Goal: Task Accomplishment & Management: Complete application form

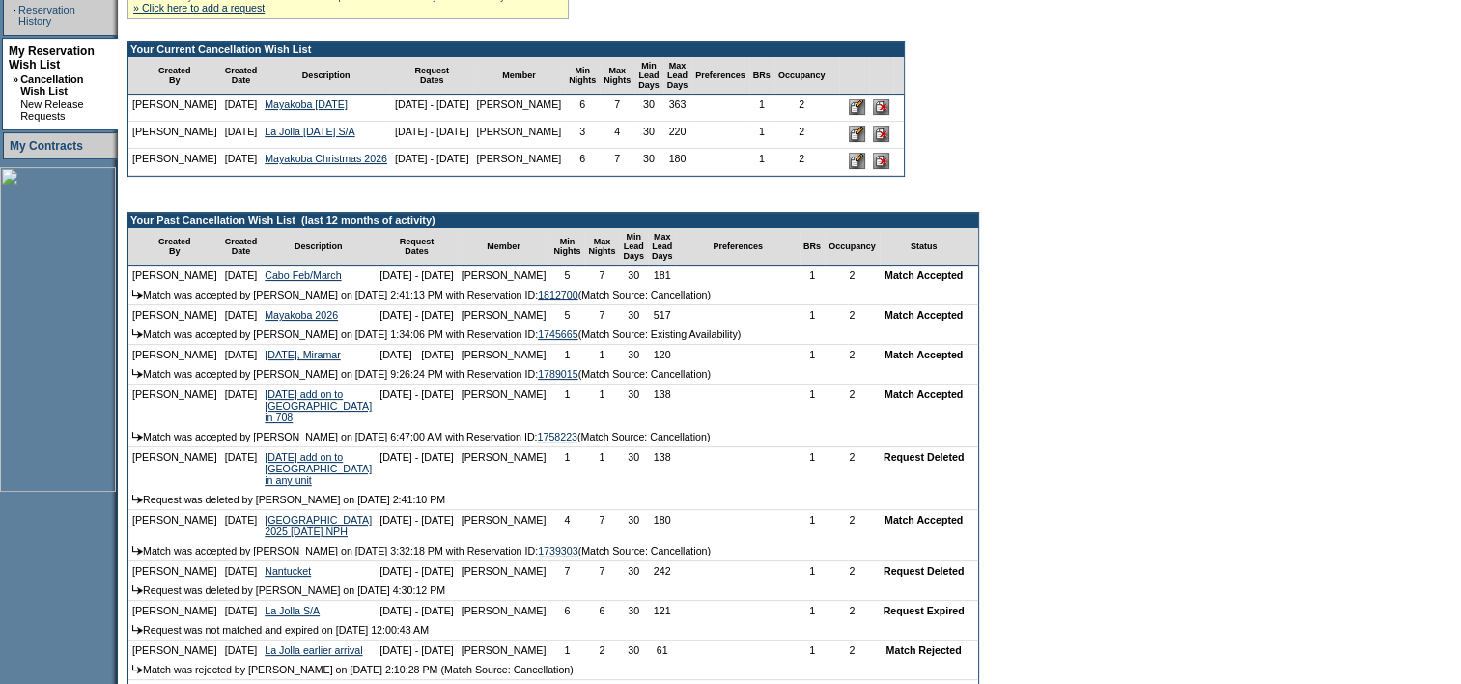
scroll to position [386, 0]
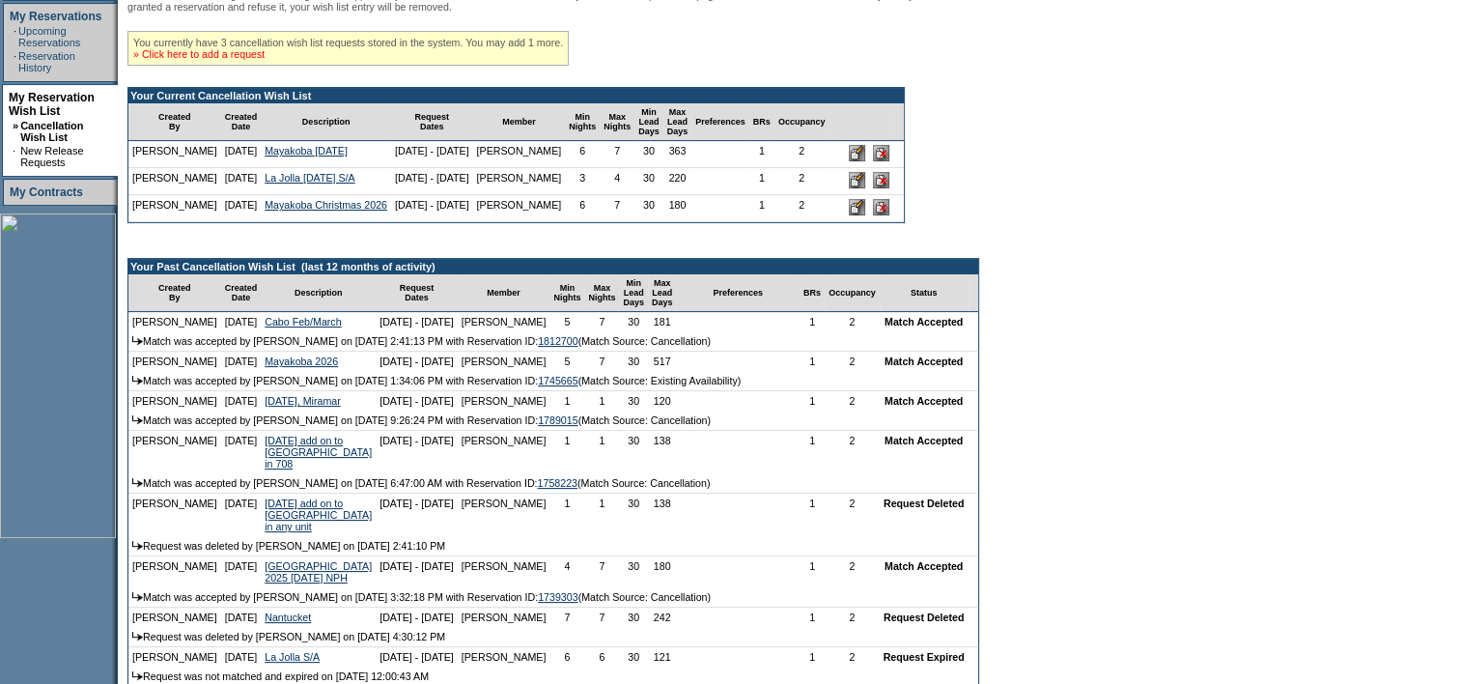
click at [226, 55] on link "» Click here to add a request" at bounding box center [198, 54] width 131 height 12
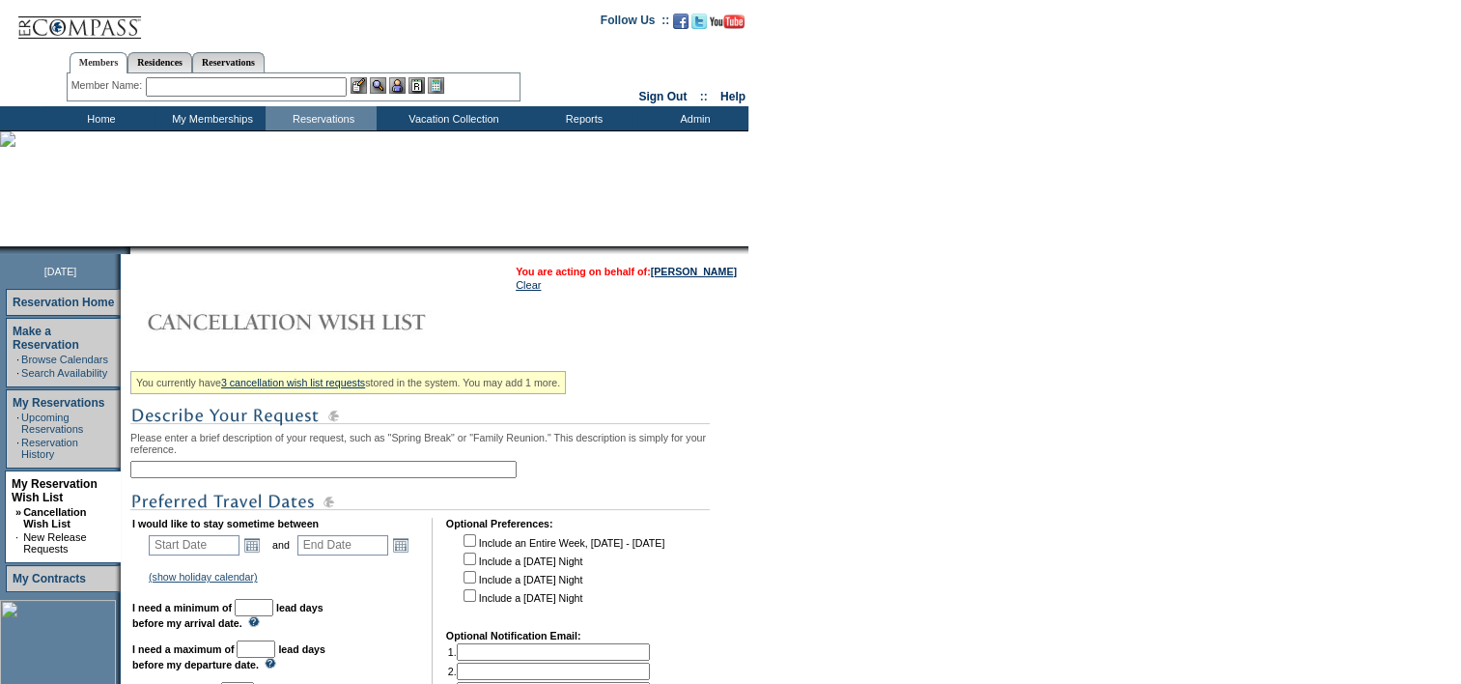
click at [327, 473] on input "text" at bounding box center [323, 469] width 386 height 17
type input "A"
type input "Cabo April 2026"
click at [255, 555] on link "Open the calendar popup." at bounding box center [251, 544] width 21 height 21
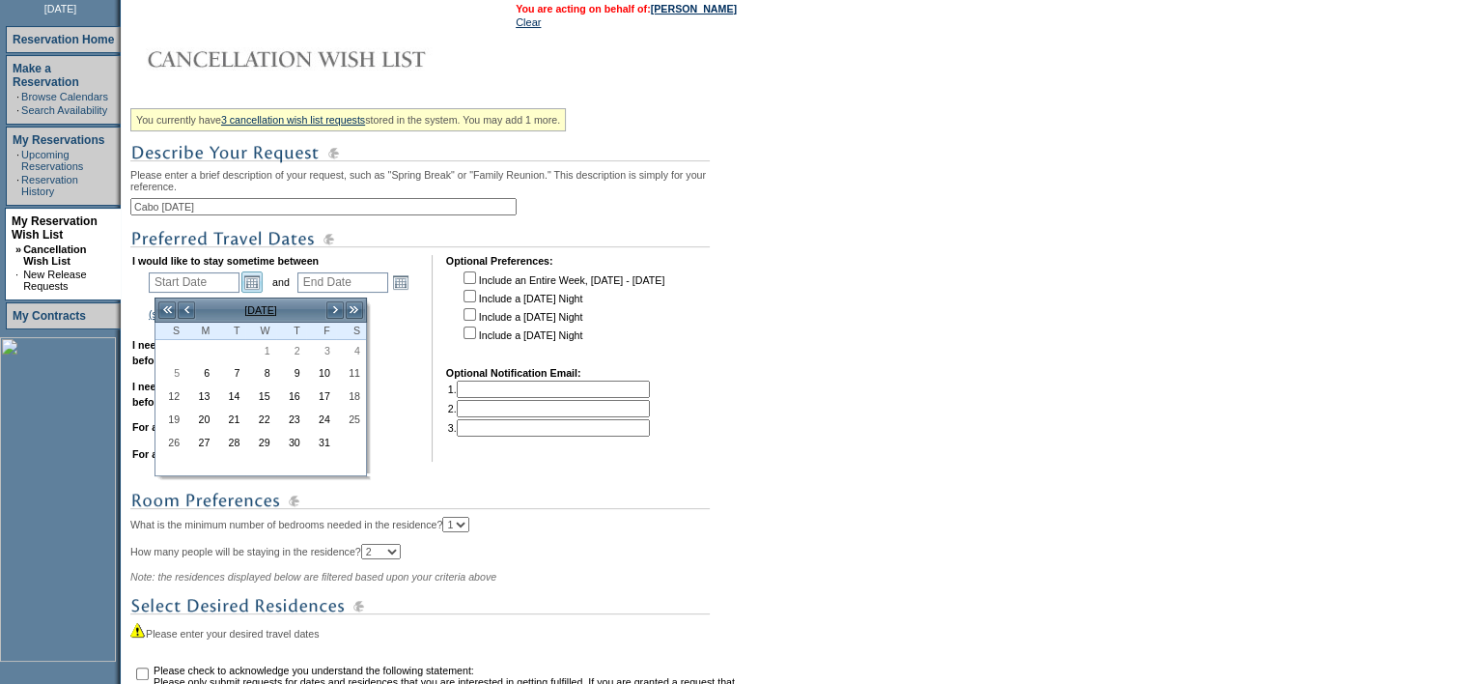
scroll to position [386, 0]
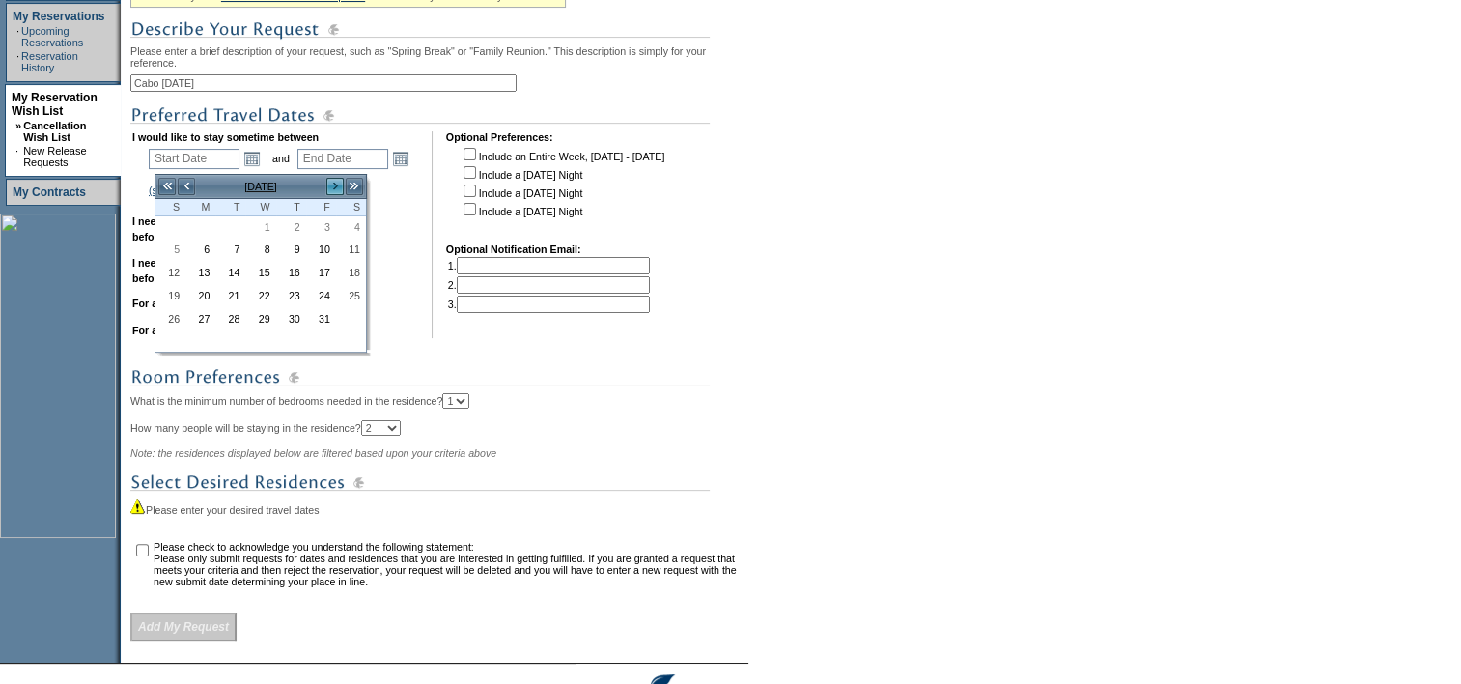
click at [340, 179] on link ">" at bounding box center [334, 186] width 19 height 19
click at [340, 180] on link ">" at bounding box center [334, 186] width 19 height 19
click at [339, 182] on link ">" at bounding box center [334, 186] width 19 height 19
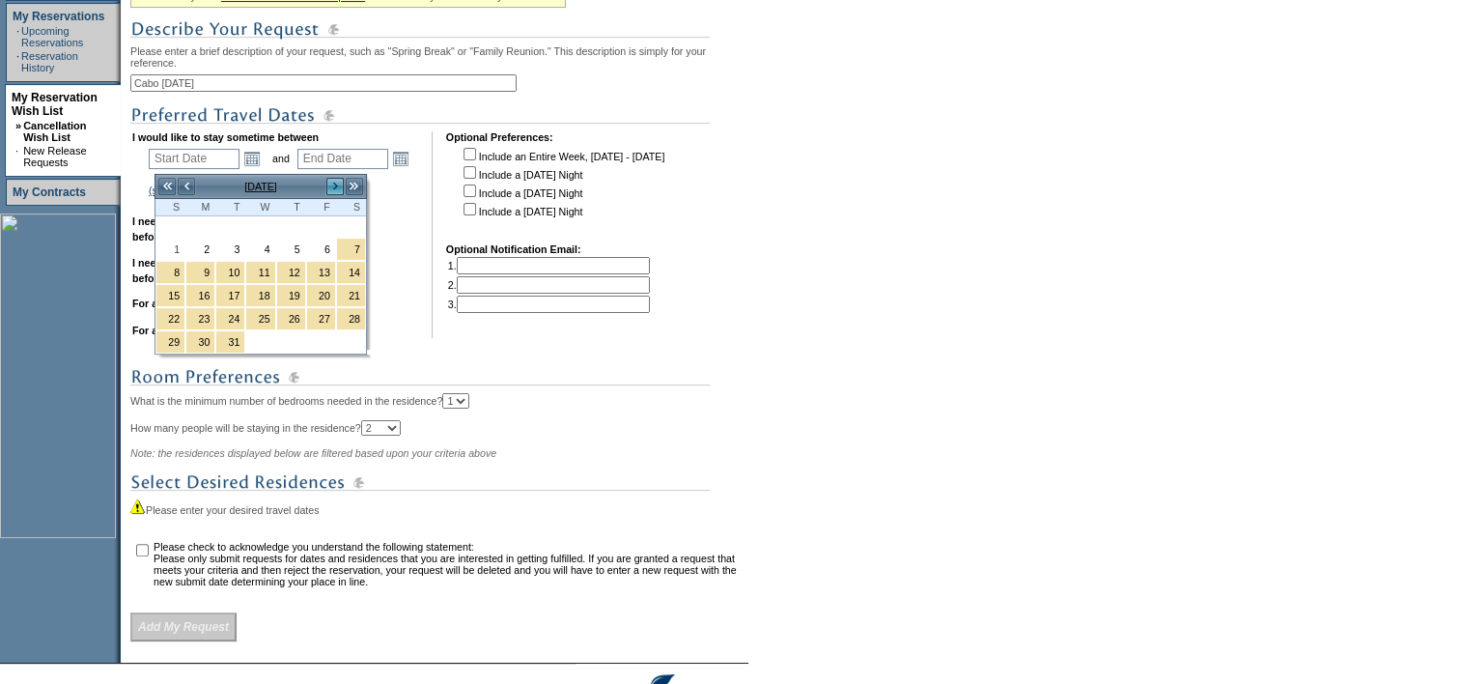
click at [339, 182] on link ">" at bounding box center [334, 186] width 19 height 19
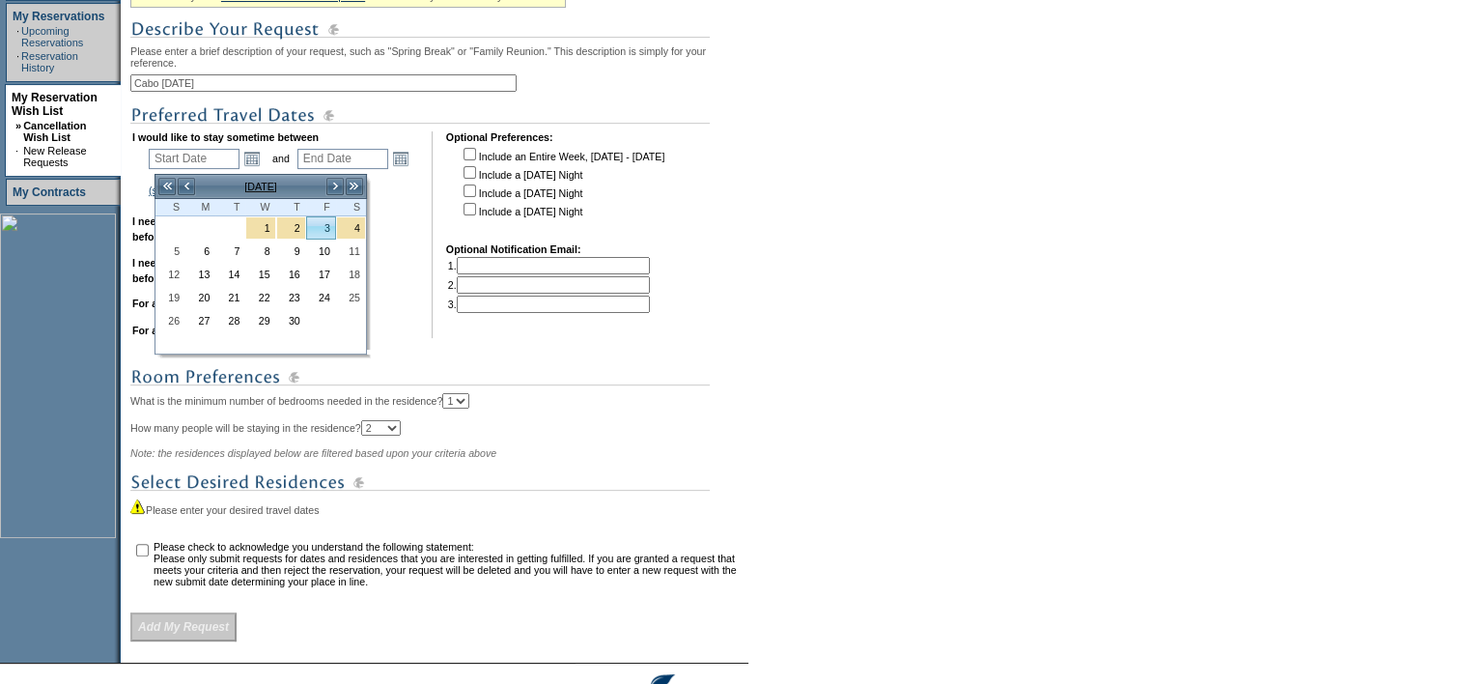
click at [321, 221] on link "3" at bounding box center [321, 227] width 28 height 21
type input "2026-04-03"
type input "2026-04-04"
type input "4/3/2026"
type input "4/4/2026"
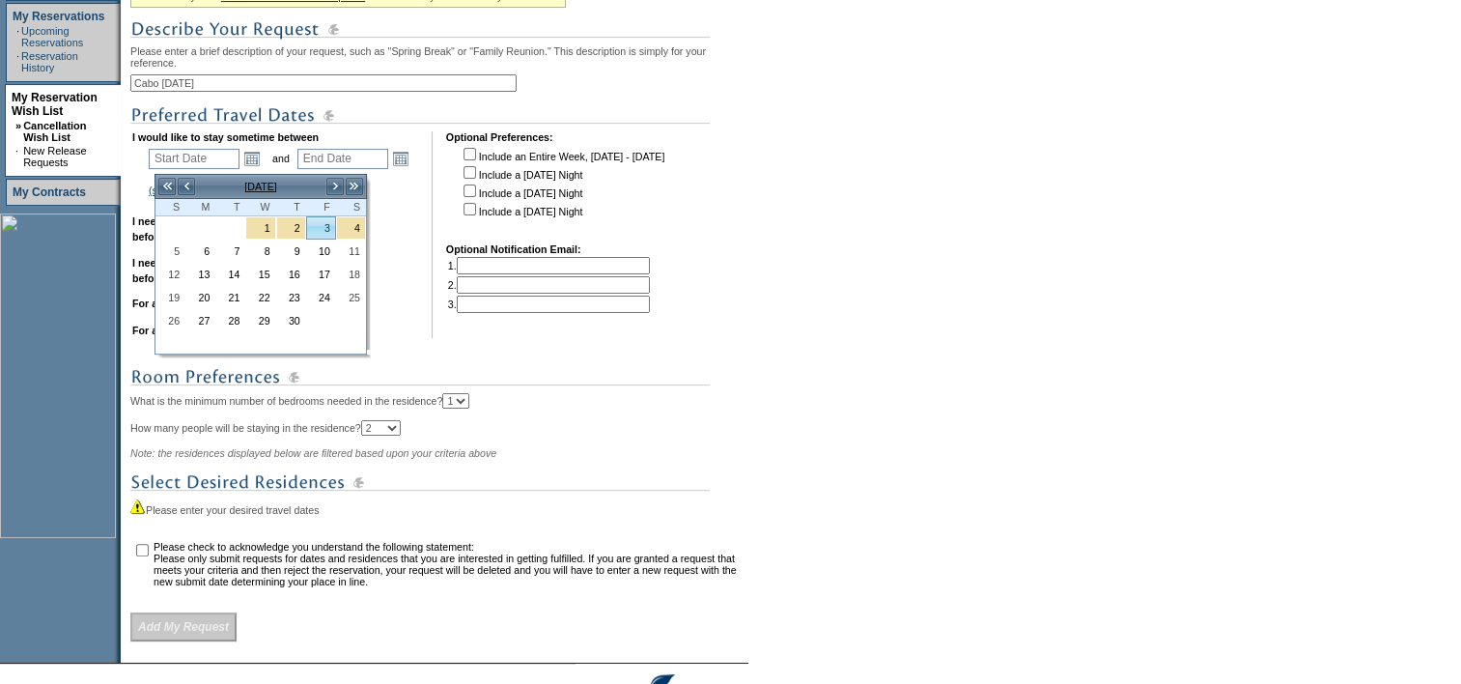
type input "184"
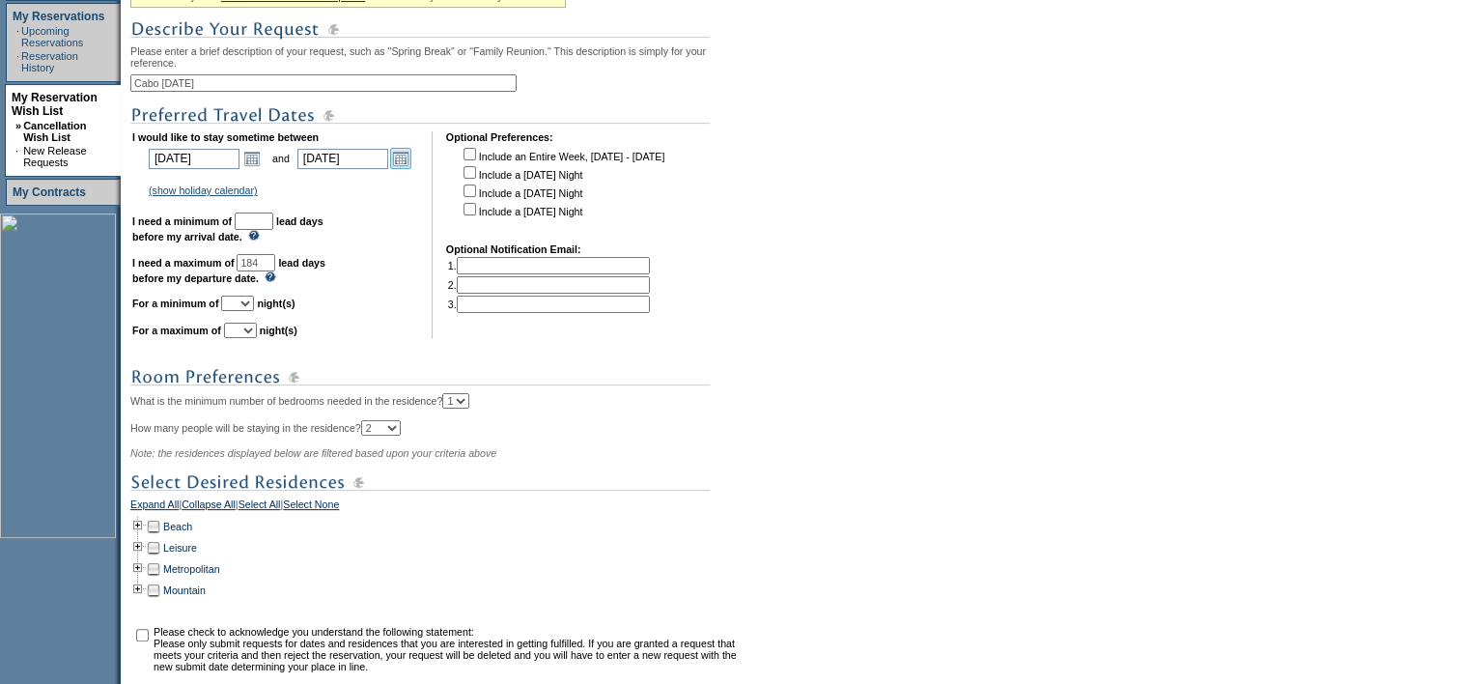
click at [411, 163] on link "Open the calendar popup." at bounding box center [400, 158] width 21 height 21
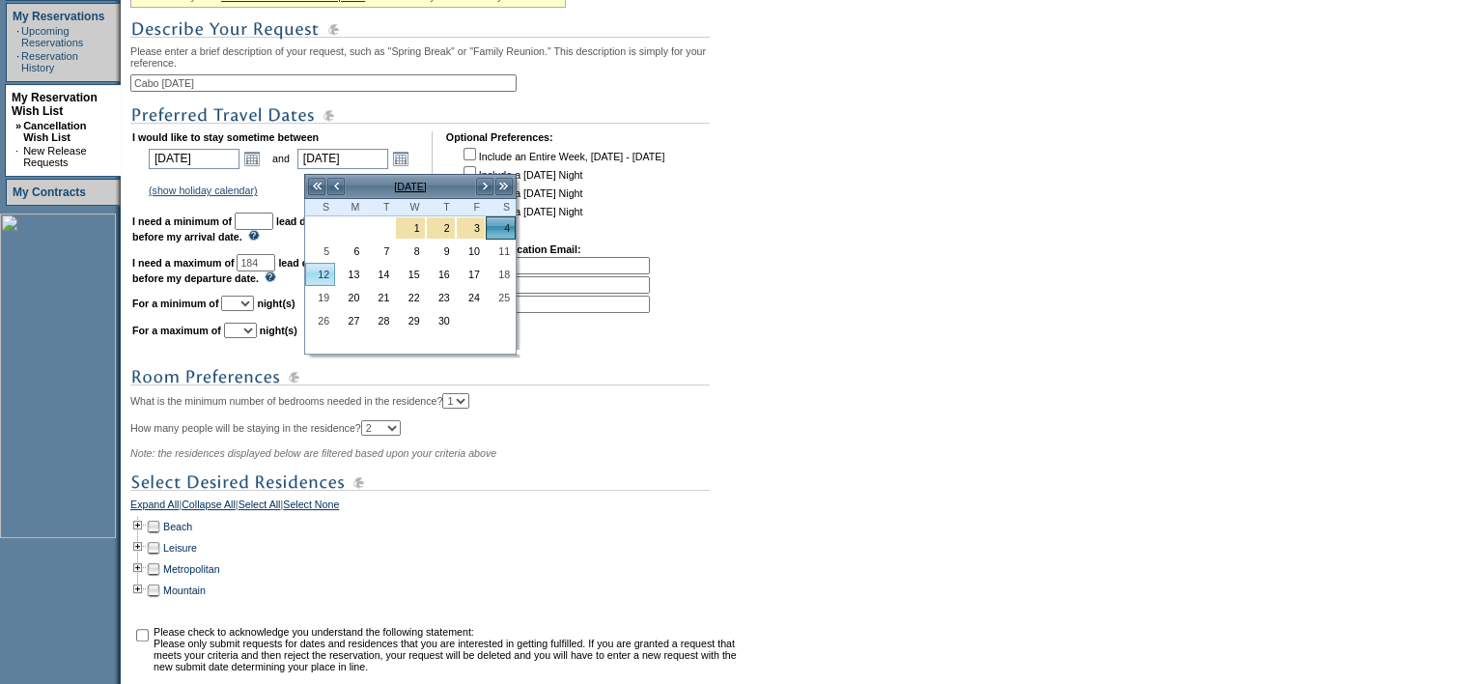
click at [328, 272] on link "12" at bounding box center [320, 274] width 28 height 21
type input "2026-04-12"
type input "4/12/2026"
type input "192"
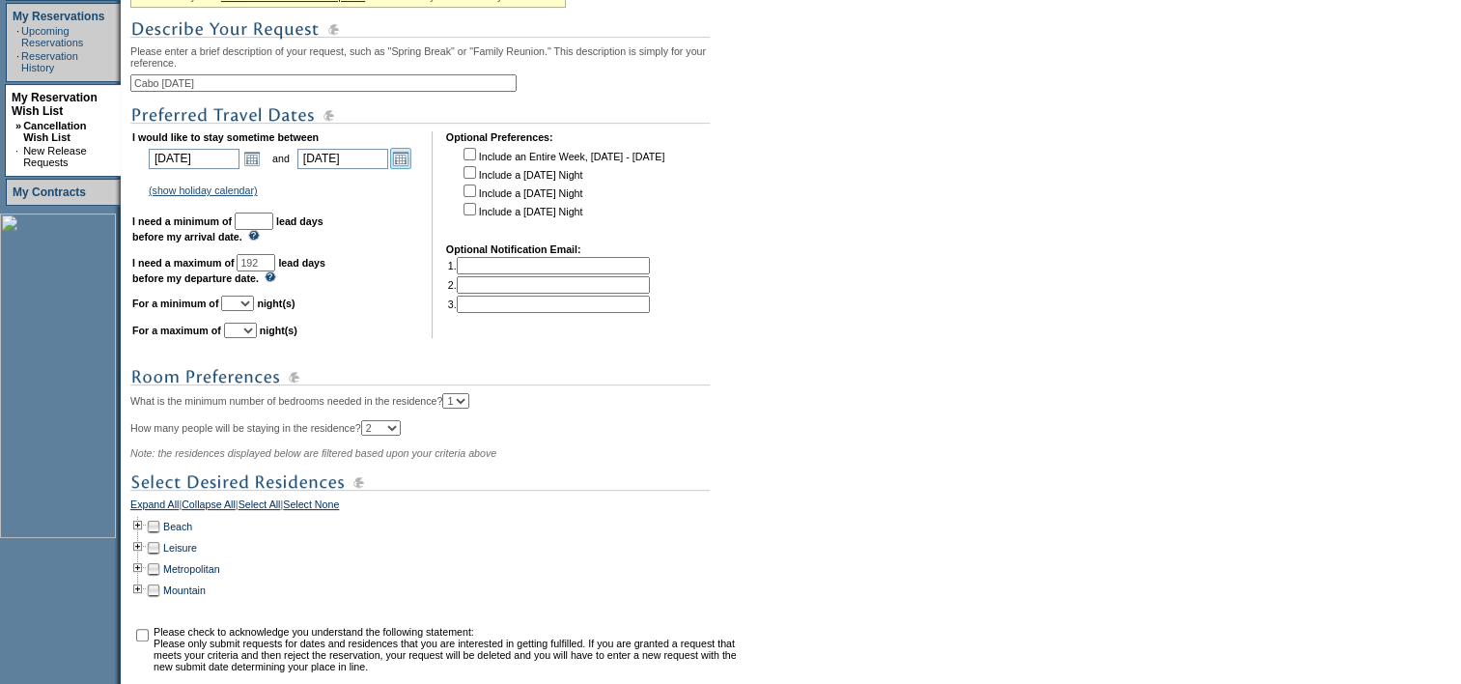
click at [409, 162] on link "Open the calendar popup." at bounding box center [400, 158] width 21 height 21
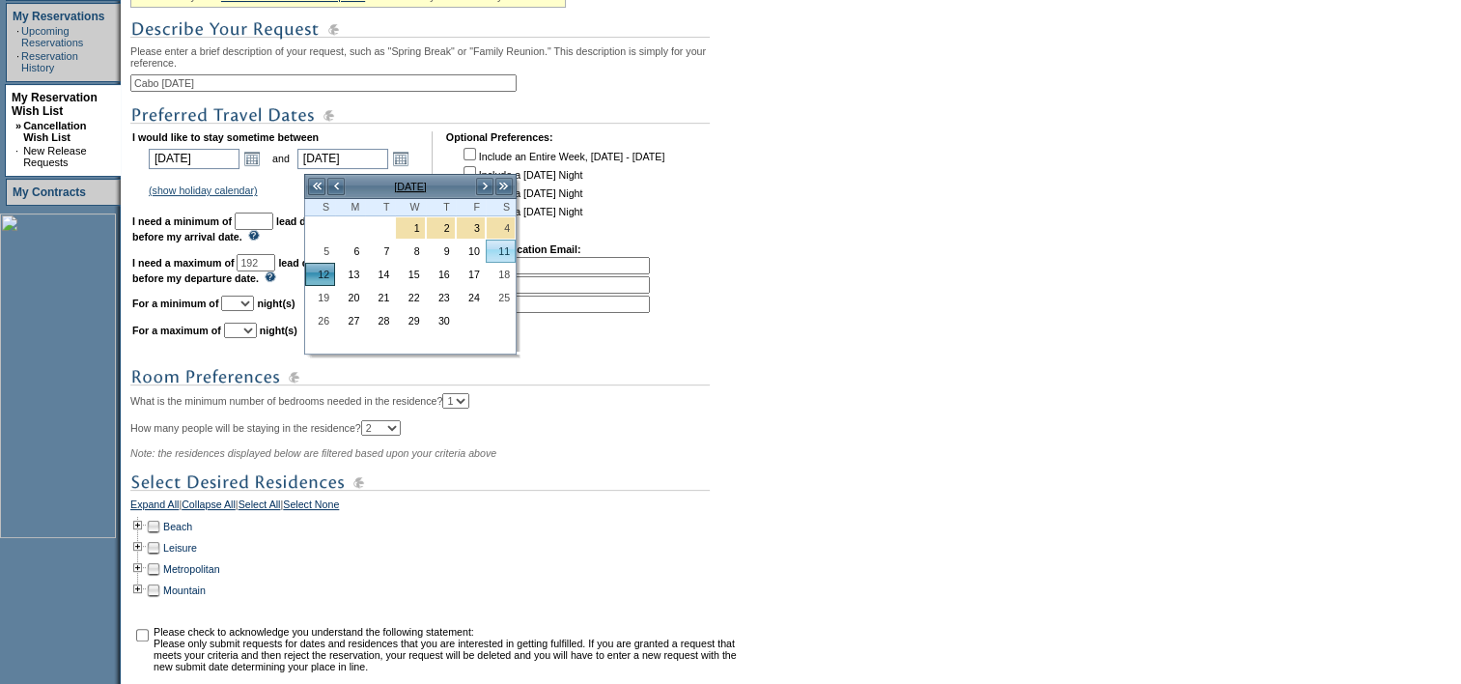
click at [510, 250] on link "11" at bounding box center [501, 250] width 28 height 21
type input "2026-04-11"
type input "4/11/2026"
type input "191"
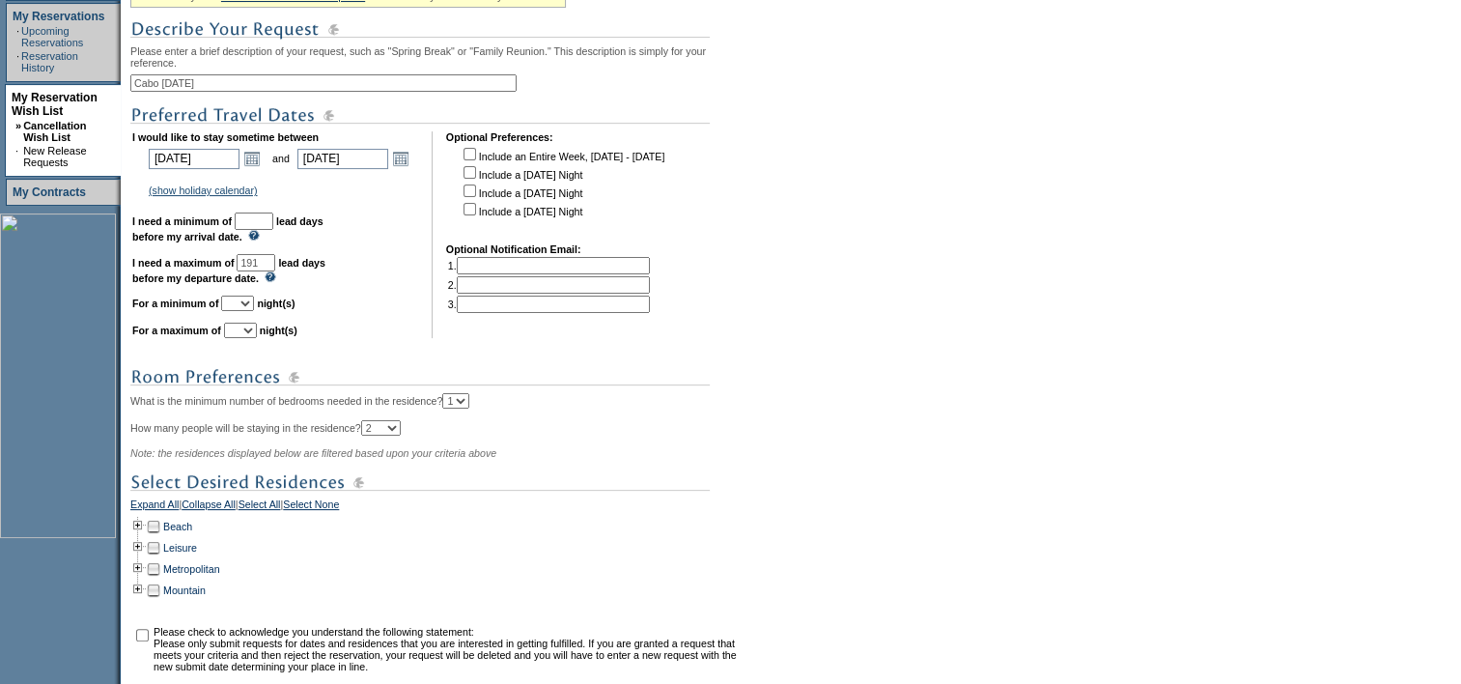
drag, startPoint x: 414, startPoint y: 193, endPoint x: 386, endPoint y: 205, distance: 30.3
click at [414, 193] on td "(show holiday calendar) 2025 Thanksgiving: November 23, 2025 - November 30, 202…" at bounding box center [281, 190] width 270 height 17
click at [273, 226] on input "text" at bounding box center [254, 220] width 39 height 17
type input "30"
click at [409, 187] on td "(show holiday calendar) 2025 Thanksgiving: November 23, 2025 - November 30, 202…" at bounding box center [281, 190] width 270 height 17
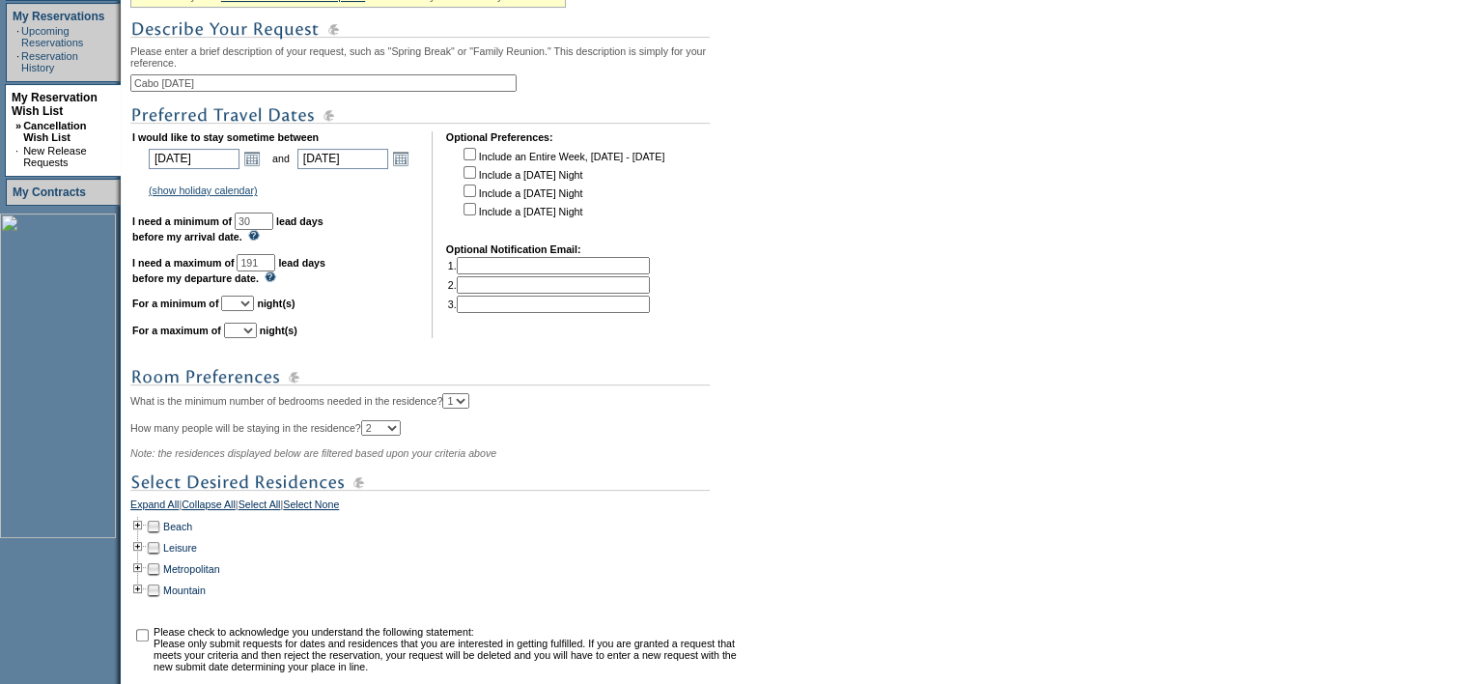
click at [254, 307] on select "1 2 3 4 5 6 7 8 9 10 11 12 13 14" at bounding box center [237, 303] width 33 height 15
select select "4"
click at [244, 303] on select "1 2 3 4 5 6 7 8 9 10 11 12 13 14" at bounding box center [237, 303] width 33 height 15
click at [257, 336] on select "1 2 3 4 5 6 7 8 9 10 11 12 13 14" at bounding box center [240, 330] width 33 height 15
click at [247, 330] on select "1 2 3 4 5 6 7 8 9 10 11 12 13 14" at bounding box center [240, 330] width 33 height 15
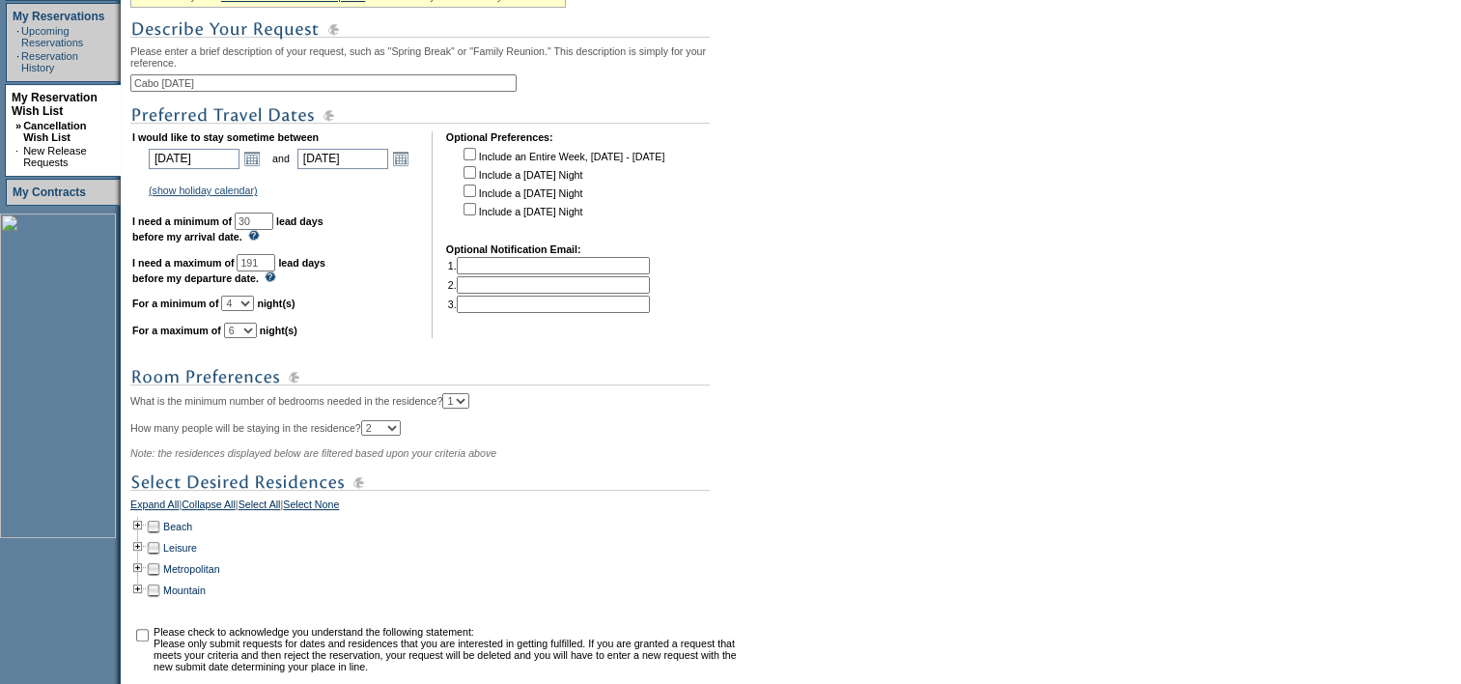
click at [257, 338] on select "1 2 3 4 5 6 7 8 9 10 11 12 13 14" at bounding box center [240, 330] width 33 height 15
select select "7"
click at [247, 330] on select "1 2 3 4 5 6 7 8 9 10 11 12 13 14" at bounding box center [240, 330] width 33 height 15
click at [144, 536] on td at bounding box center [137, 526] width 15 height 21
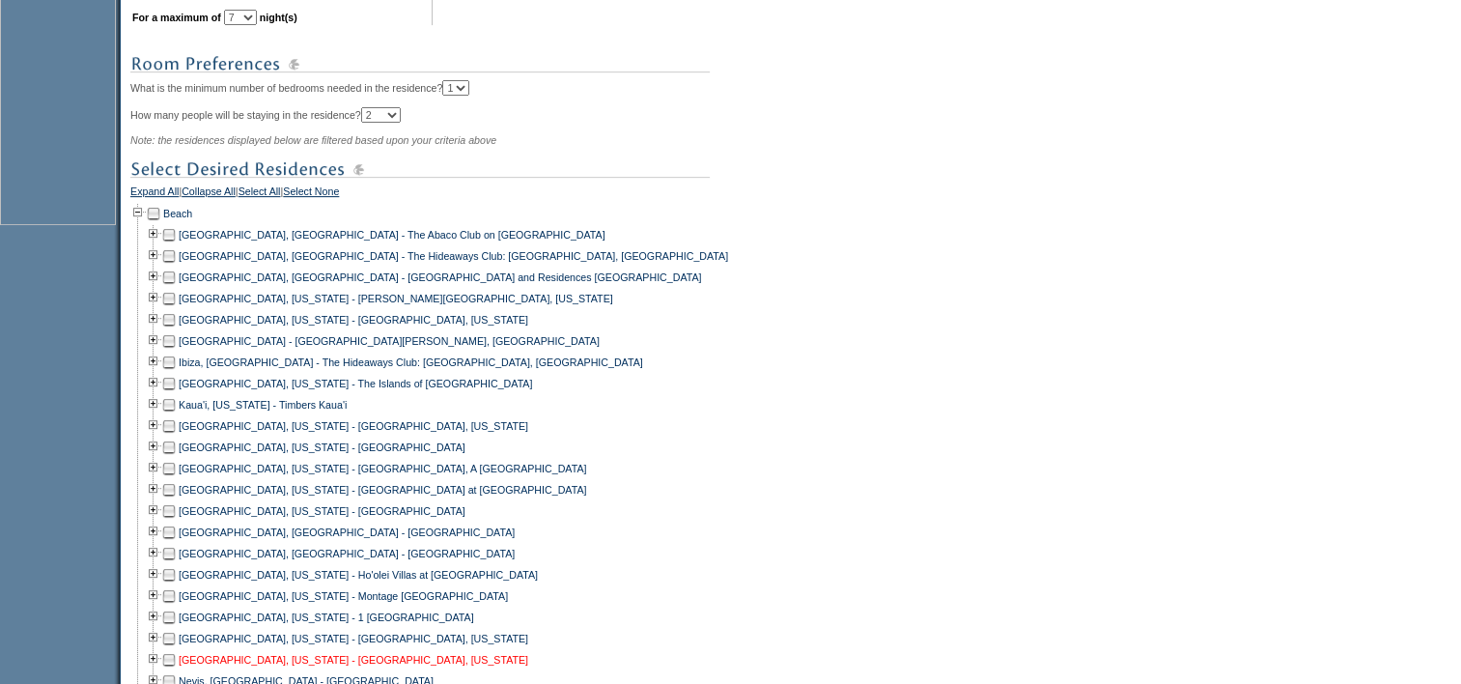
scroll to position [1062, 0]
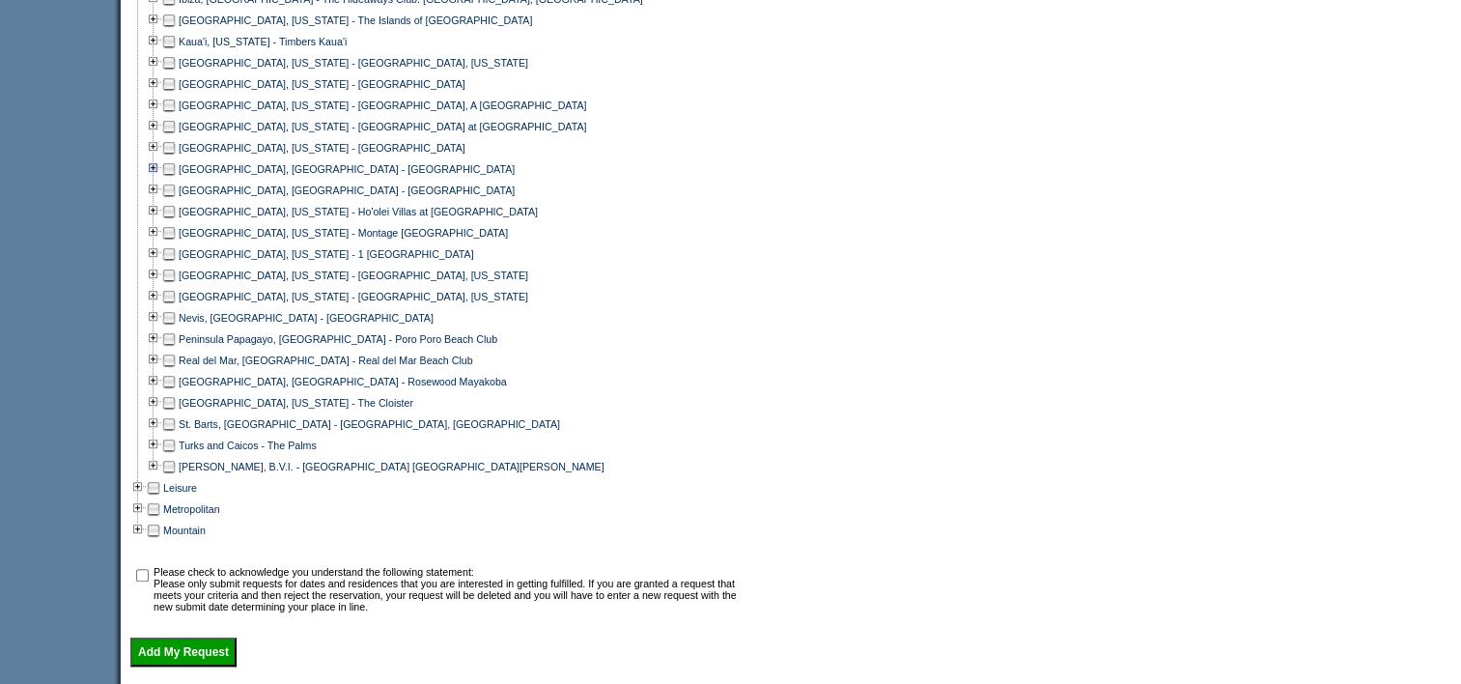
click at [158, 178] on td at bounding box center [153, 168] width 15 height 21
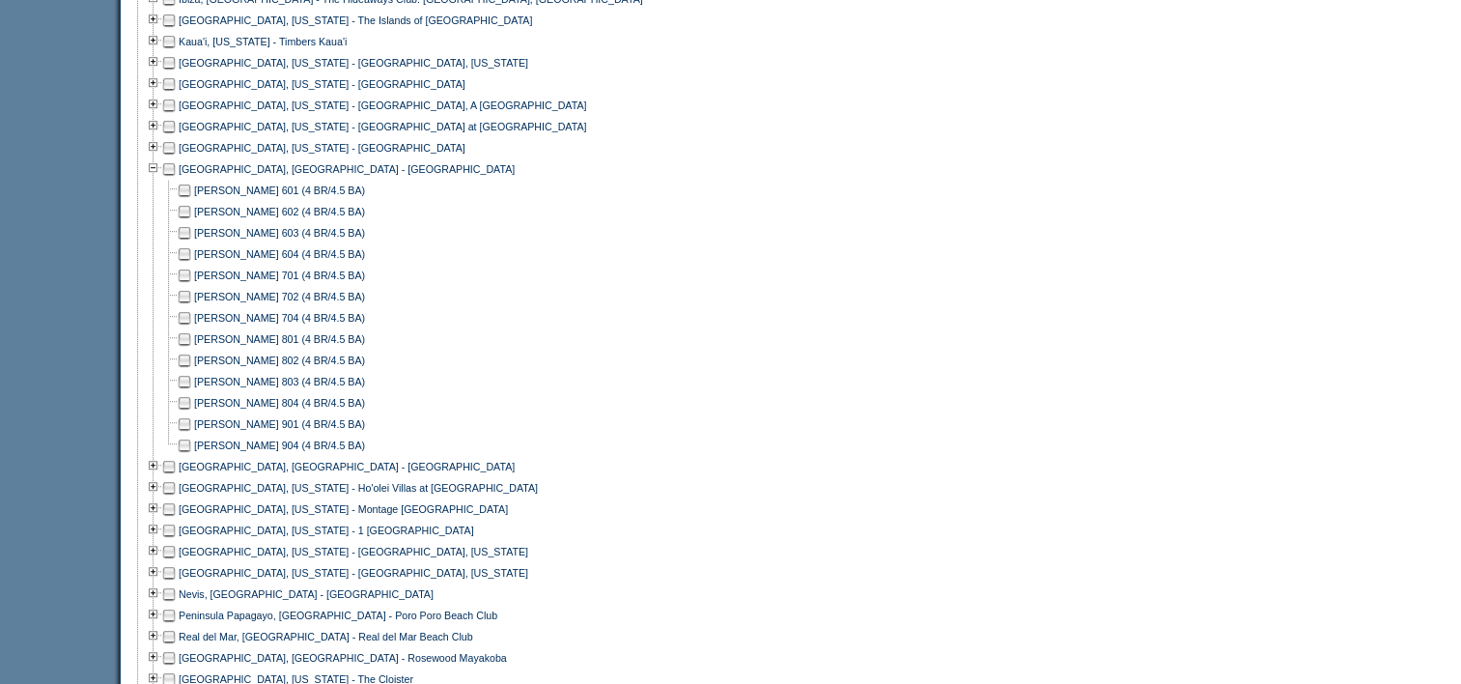
click at [177, 179] on td at bounding box center [168, 168] width 15 height 21
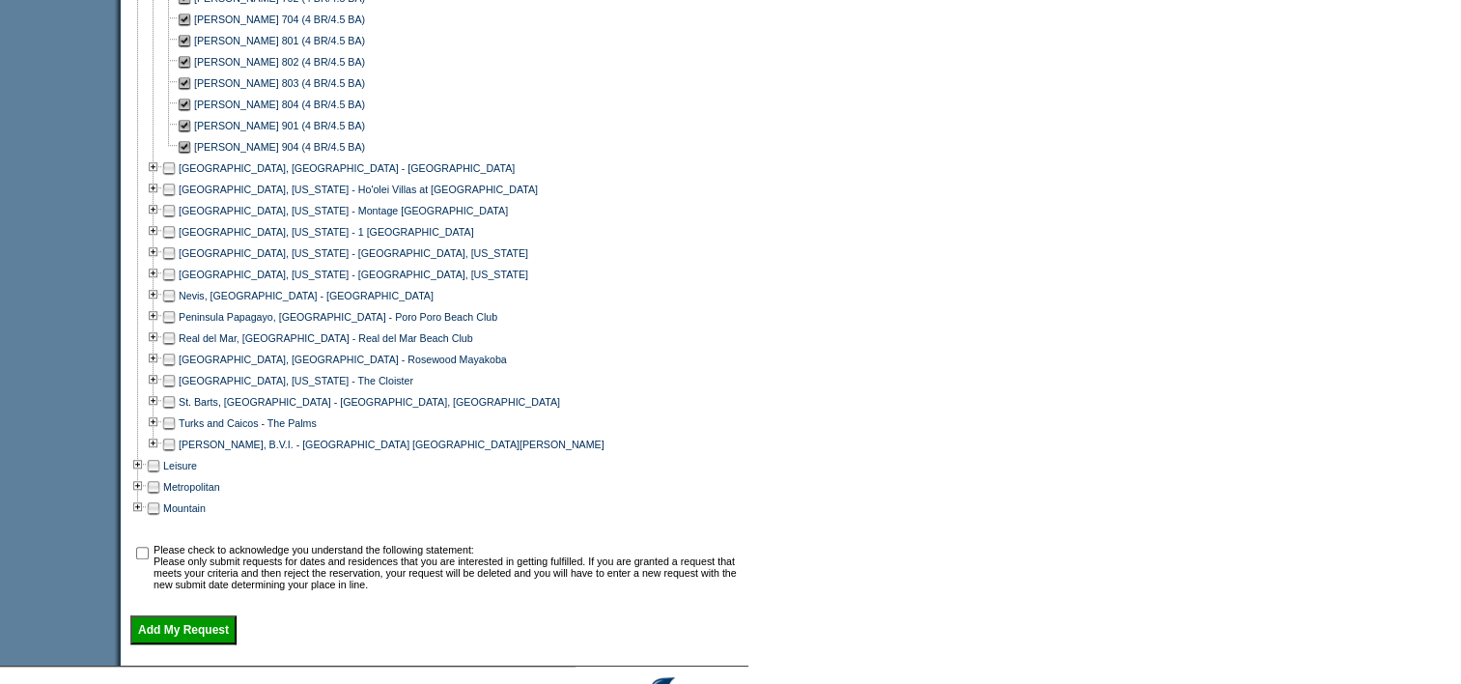
scroll to position [1487, 0]
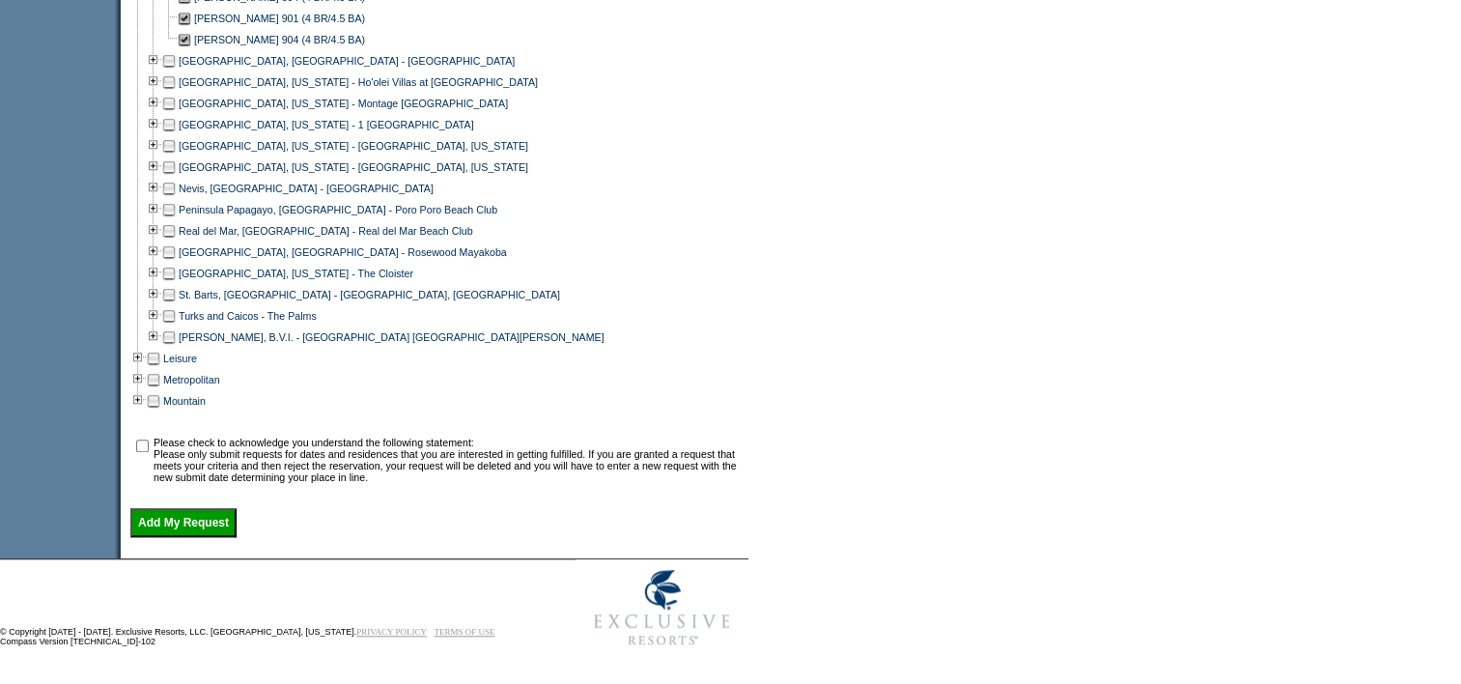
click at [148, 440] on input "checkbox" at bounding box center [142, 445] width 13 height 13
checkbox input "true"
click at [202, 527] on input "Add My Request" at bounding box center [183, 522] width 106 height 29
